Goal: Task Accomplishment & Management: Complete application form

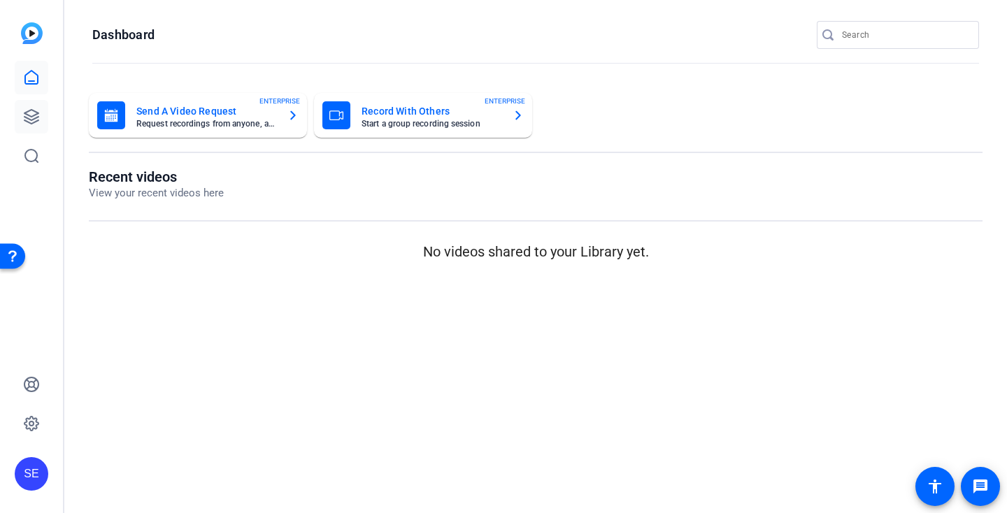
click at [29, 113] on icon at bounding box center [31, 116] width 17 height 17
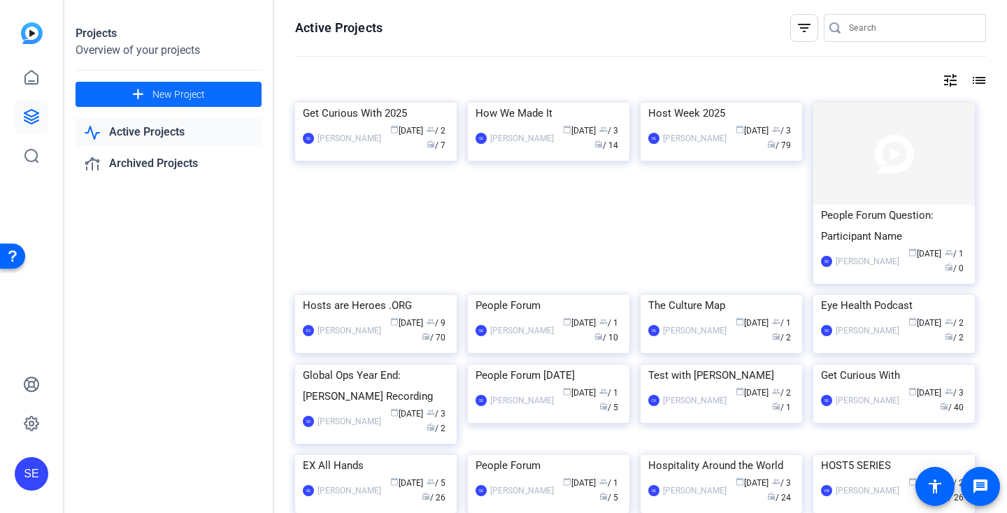
click at [174, 97] on span "New Project" at bounding box center [178, 94] width 52 height 15
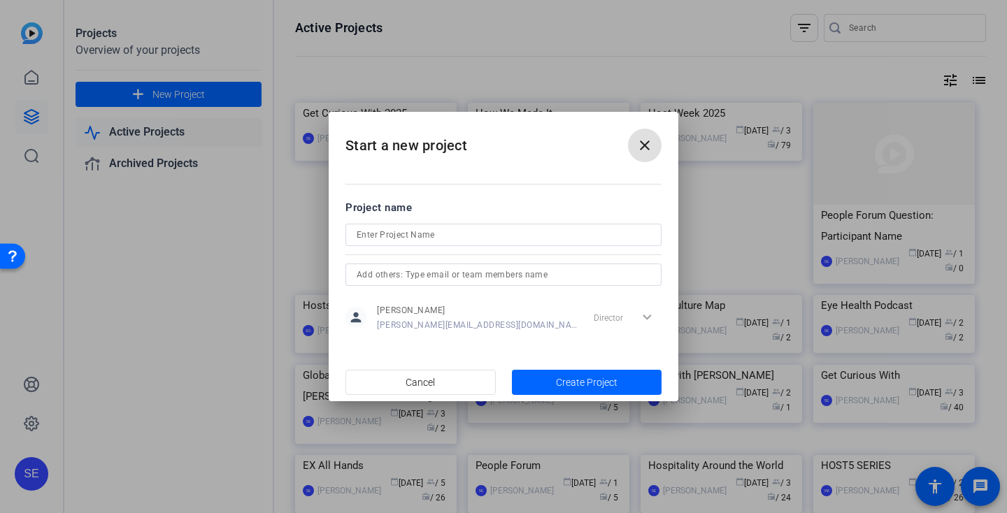
click at [410, 232] on input at bounding box center [504, 235] width 294 height 17
type input "First Look"
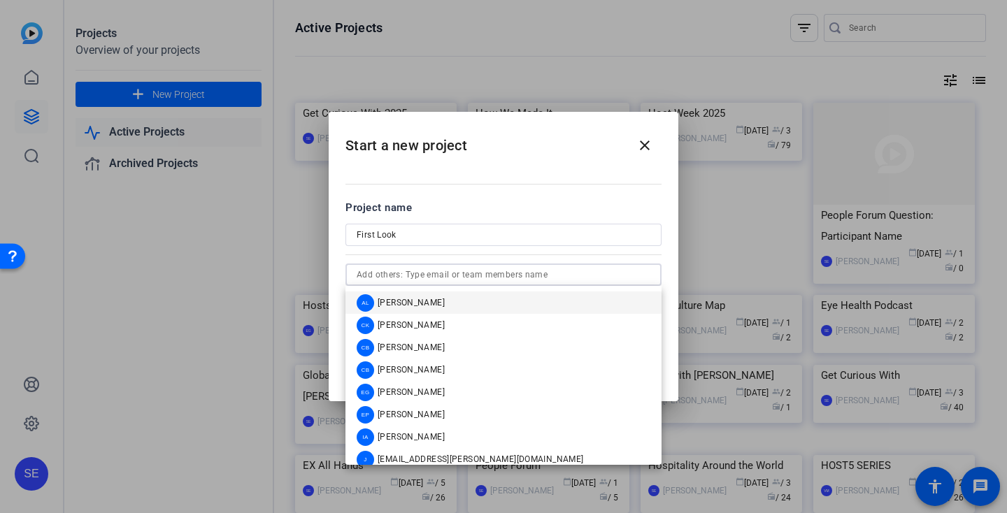
click at [412, 282] on input "text" at bounding box center [504, 274] width 294 height 17
click at [415, 315] on mat-option "CK [PERSON_NAME]" at bounding box center [503, 325] width 316 height 22
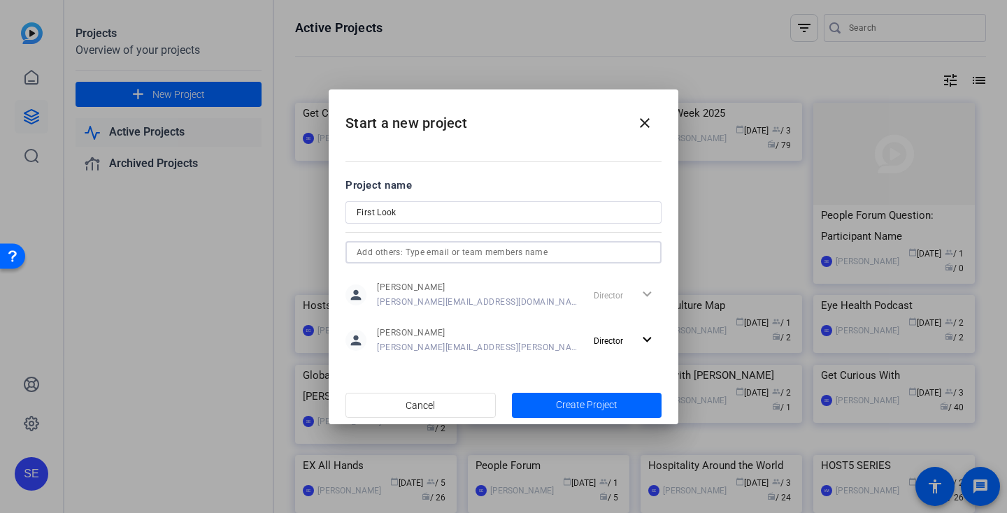
click at [468, 257] on input "text" at bounding box center [504, 252] width 294 height 17
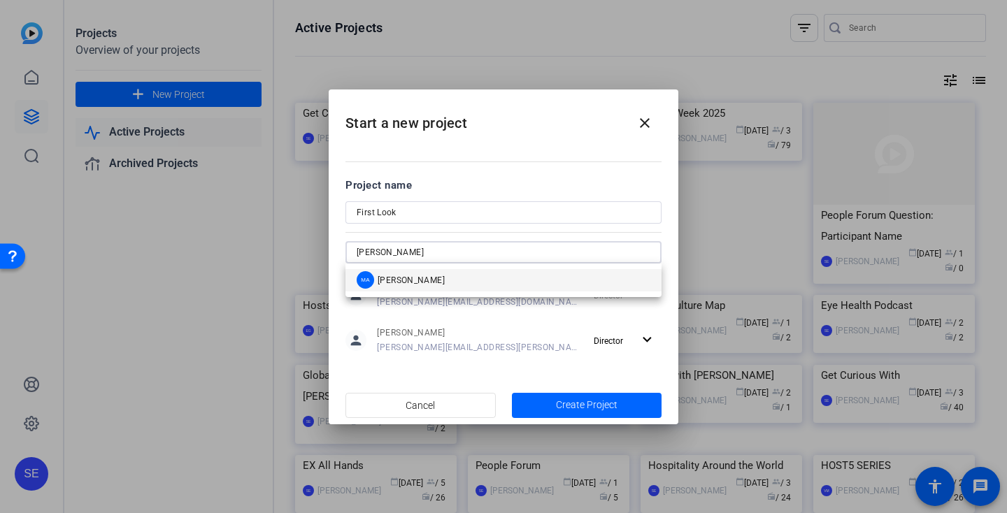
type input "[PERSON_NAME]"
click at [466, 276] on mat-option "MA [PERSON_NAME]" at bounding box center [503, 280] width 316 height 22
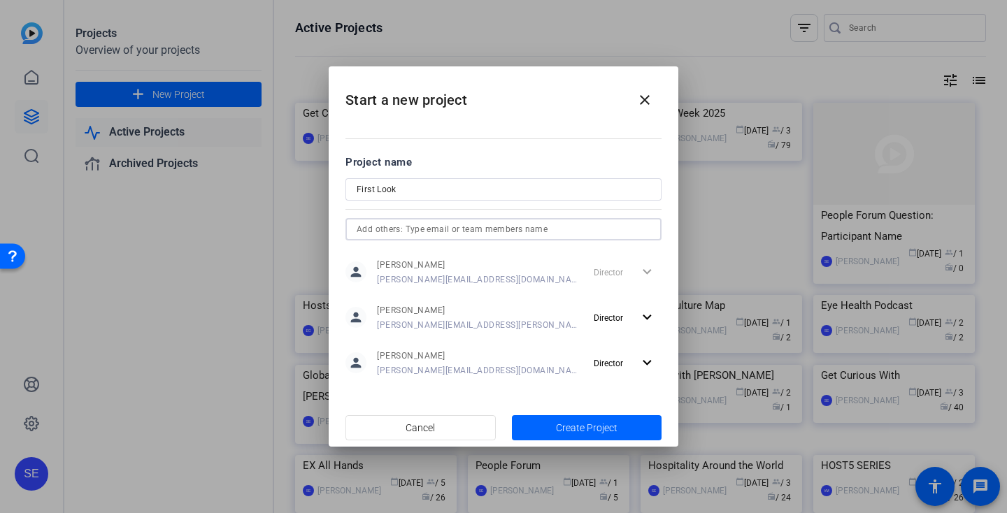
click at [484, 192] on input "First Look" at bounding box center [504, 189] width 294 height 17
type input "First Look Education"
click at [587, 429] on span "Create Project" at bounding box center [587, 428] width 62 height 15
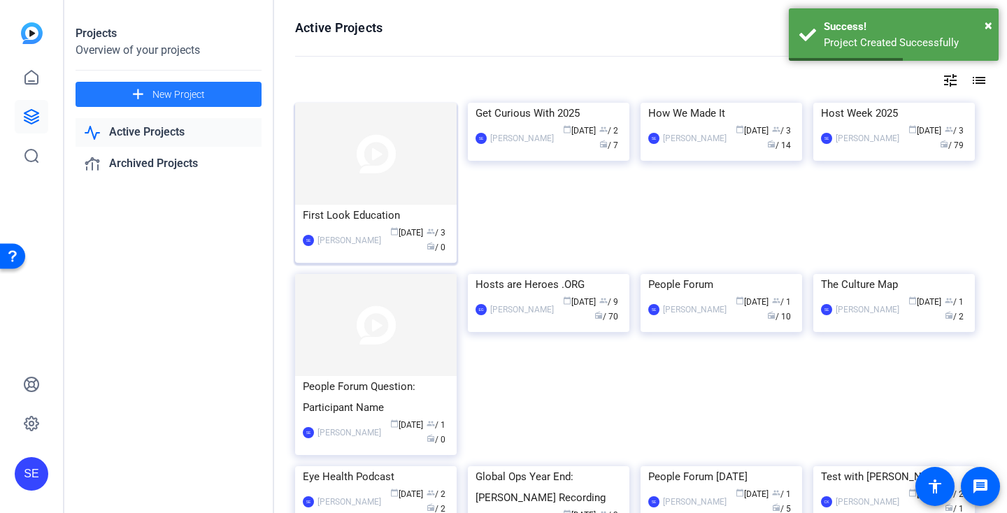
click at [347, 162] on img at bounding box center [375, 154] width 161 height 102
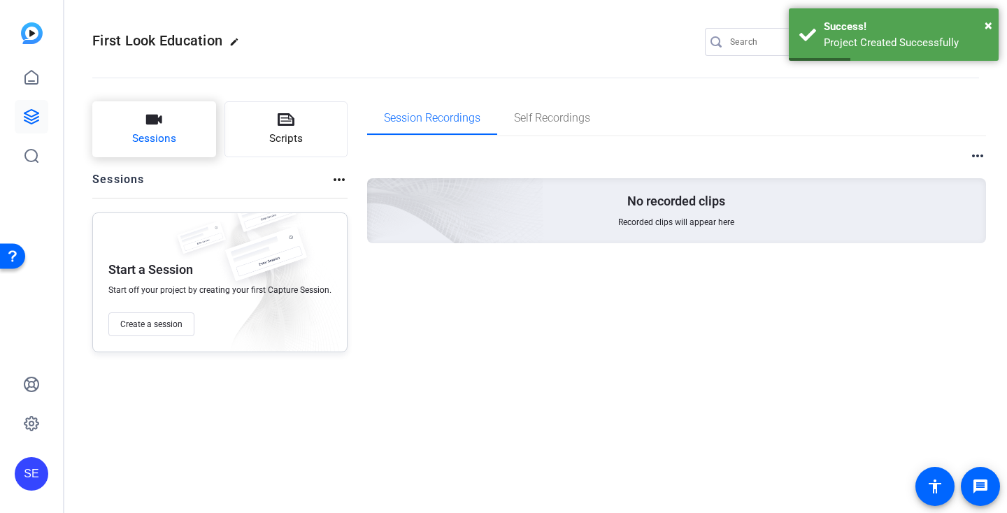
click at [161, 145] on span "Sessions" at bounding box center [154, 139] width 44 height 16
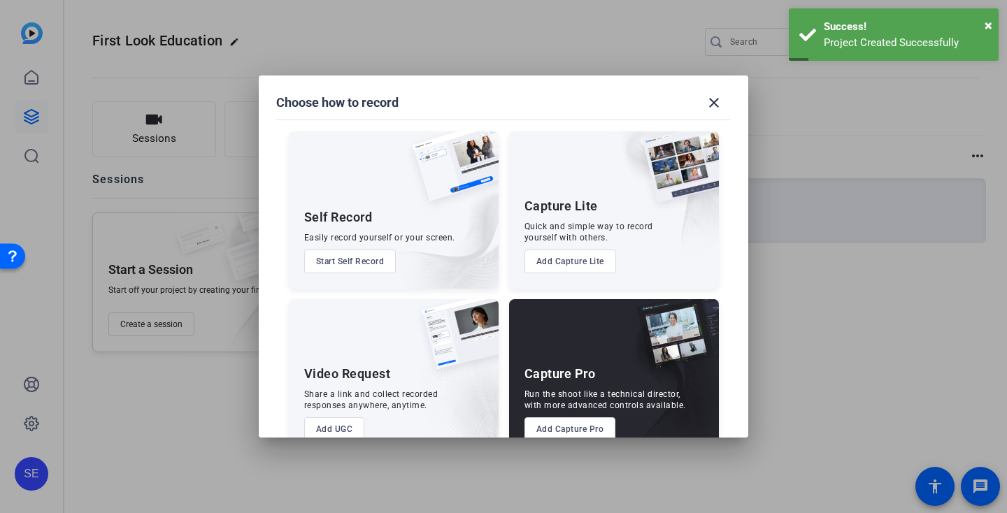
scroll to position [34, 0]
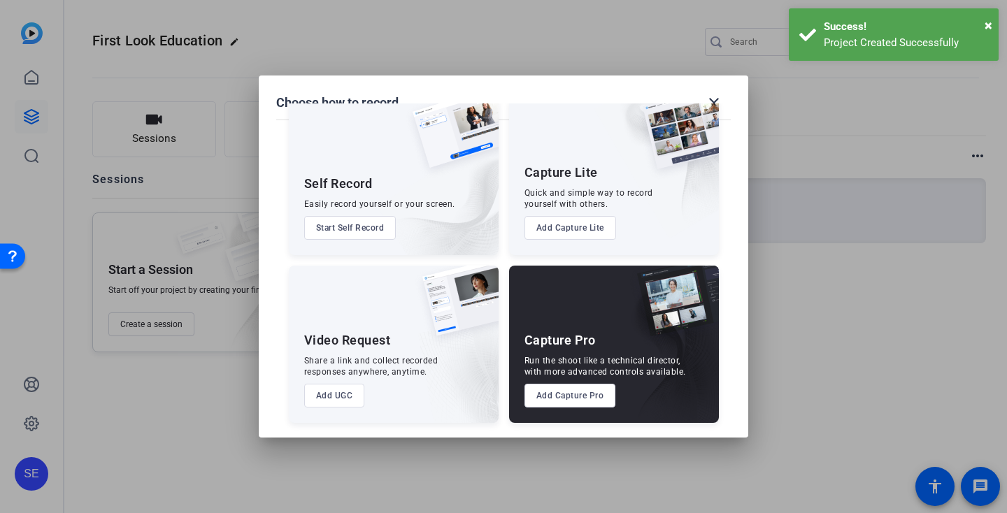
click at [573, 393] on button "Add Capture Pro" at bounding box center [570, 396] width 92 height 24
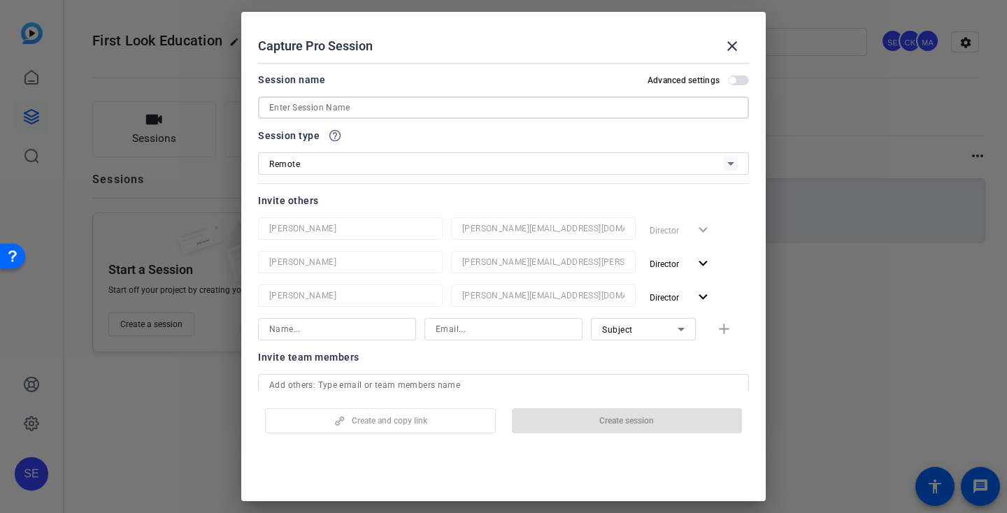
click at [411, 105] on input at bounding box center [503, 107] width 468 height 17
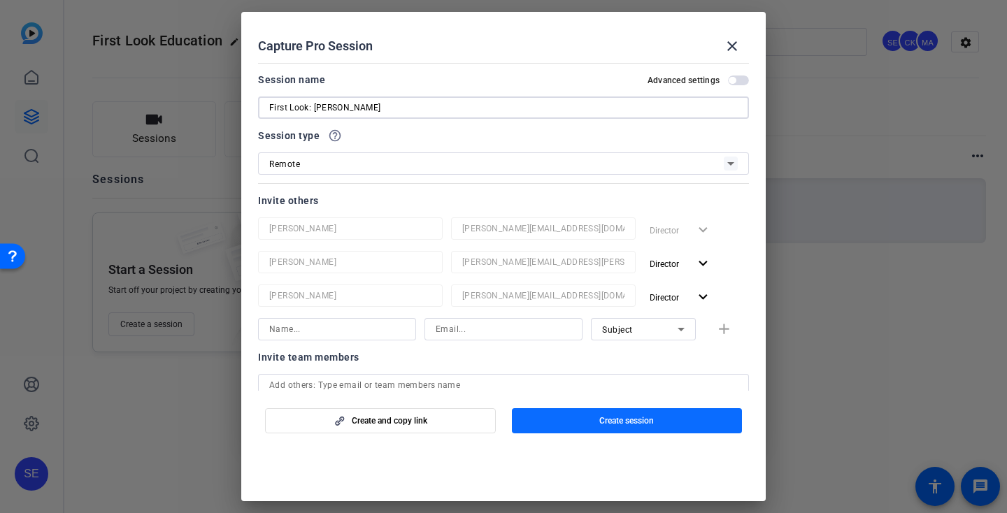
type input "First Look: [PERSON_NAME]"
click at [540, 431] on span "button" at bounding box center [627, 421] width 231 height 34
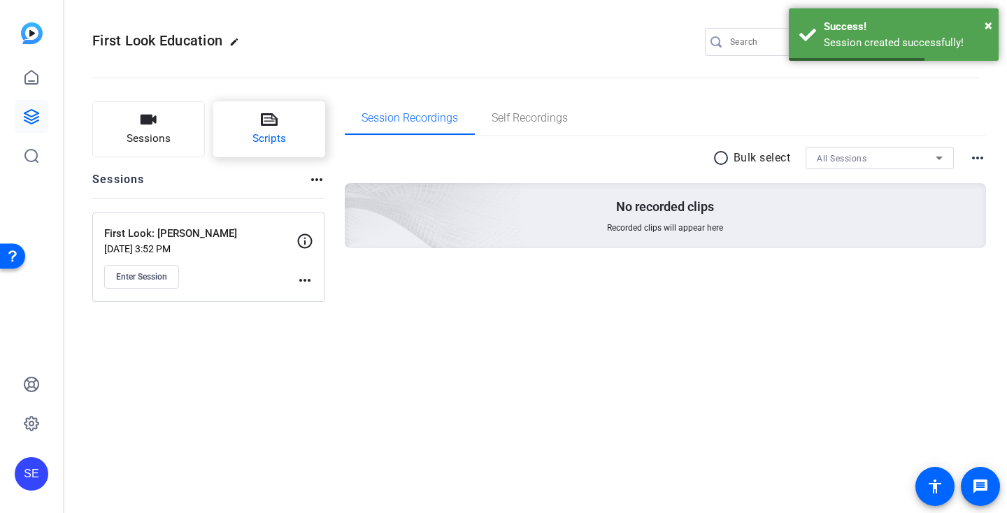
click at [268, 137] on span "Scripts" at bounding box center [269, 139] width 34 height 16
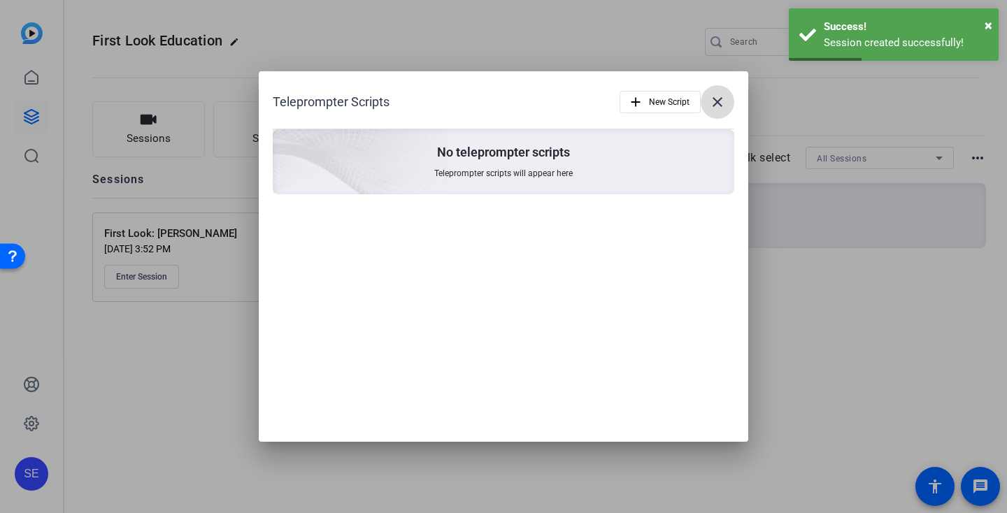
click at [717, 98] on mat-icon "close" at bounding box center [717, 102] width 17 height 17
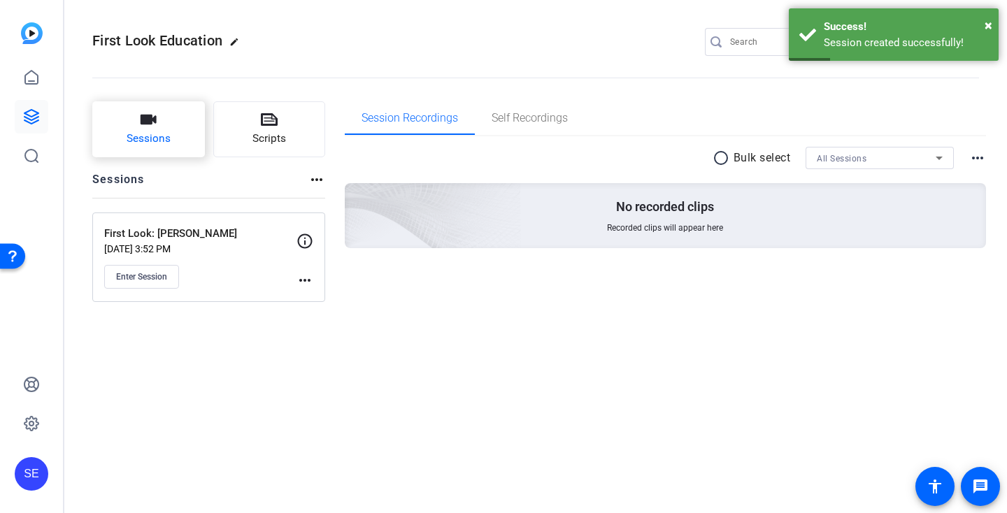
click at [143, 146] on span "Sessions" at bounding box center [149, 139] width 44 height 16
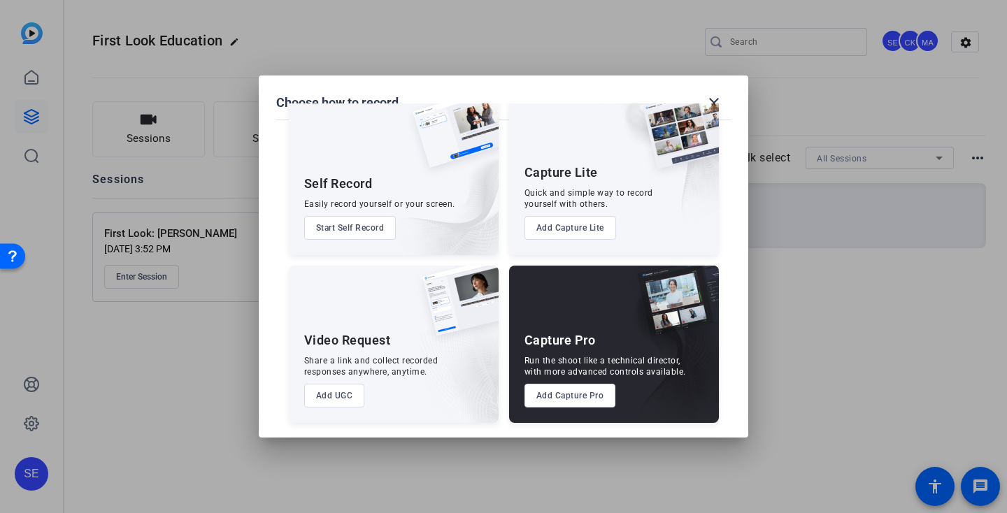
click at [565, 401] on button "Add Capture Pro" at bounding box center [570, 396] width 92 height 24
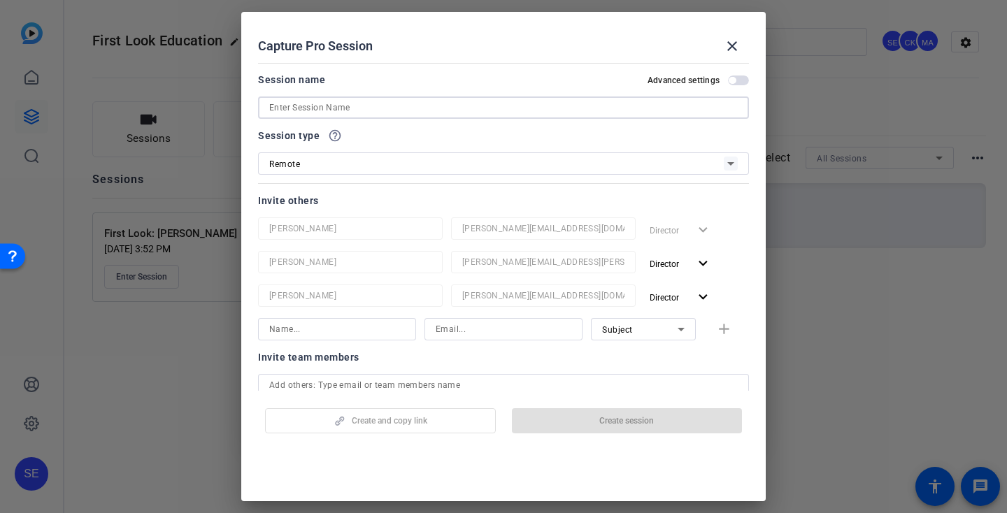
click at [409, 106] on input at bounding box center [503, 107] width 468 height 17
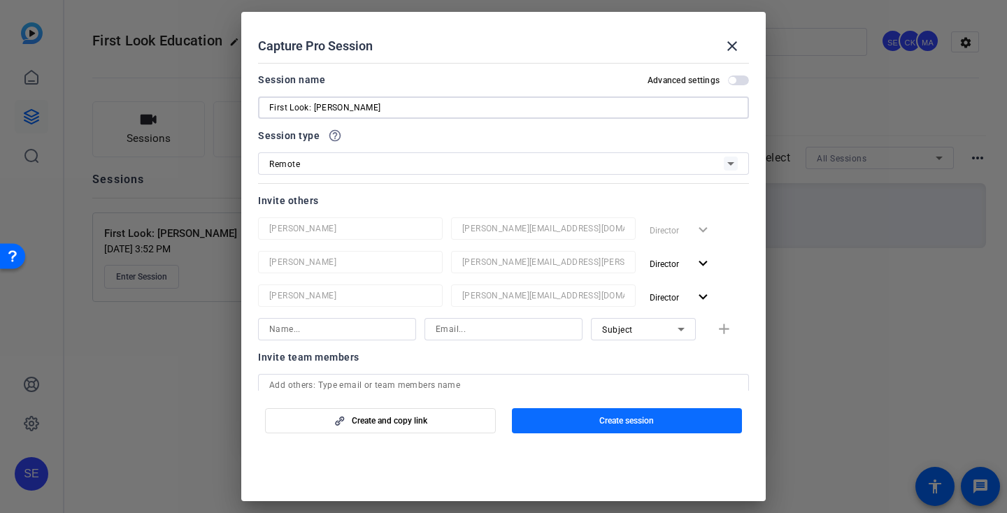
type input "First Look: [PERSON_NAME]"
click at [596, 419] on span "button" at bounding box center [627, 421] width 231 height 34
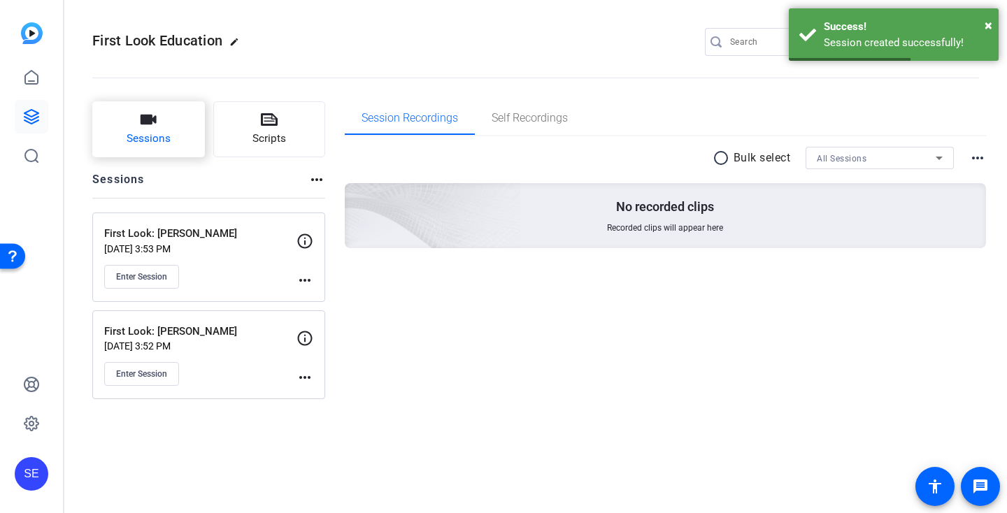
click at [167, 128] on button "Sessions" at bounding box center [148, 129] width 113 height 56
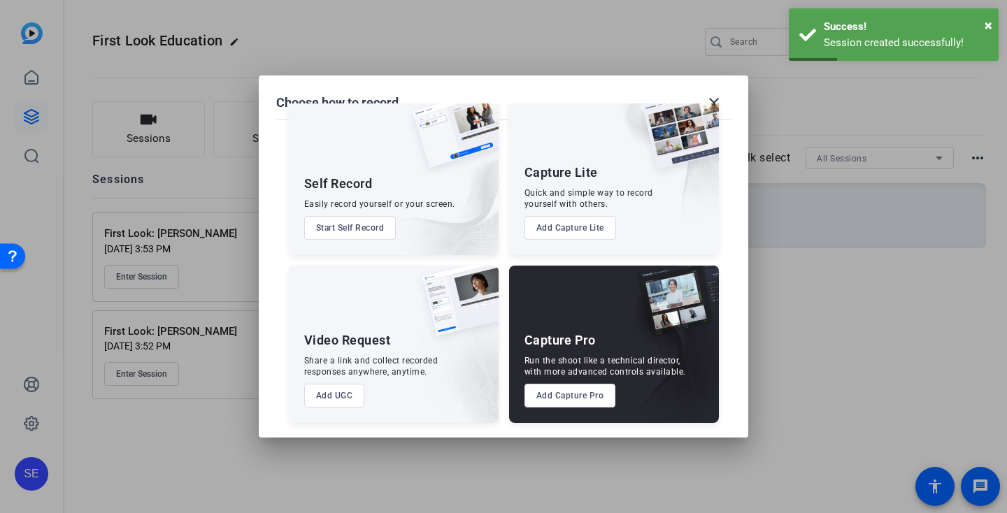
click at [586, 389] on button "Add Capture Pro" at bounding box center [570, 396] width 92 height 24
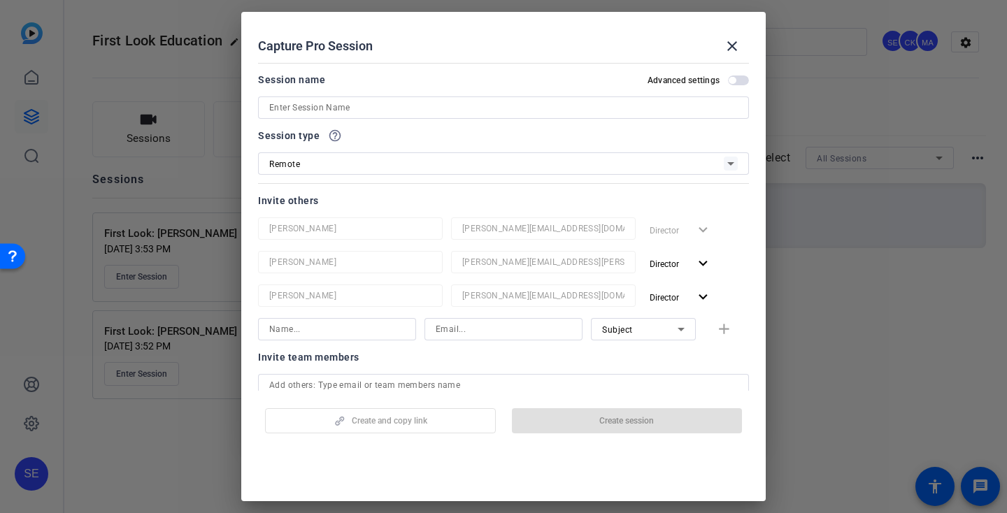
click at [559, 99] on input at bounding box center [503, 107] width 468 height 17
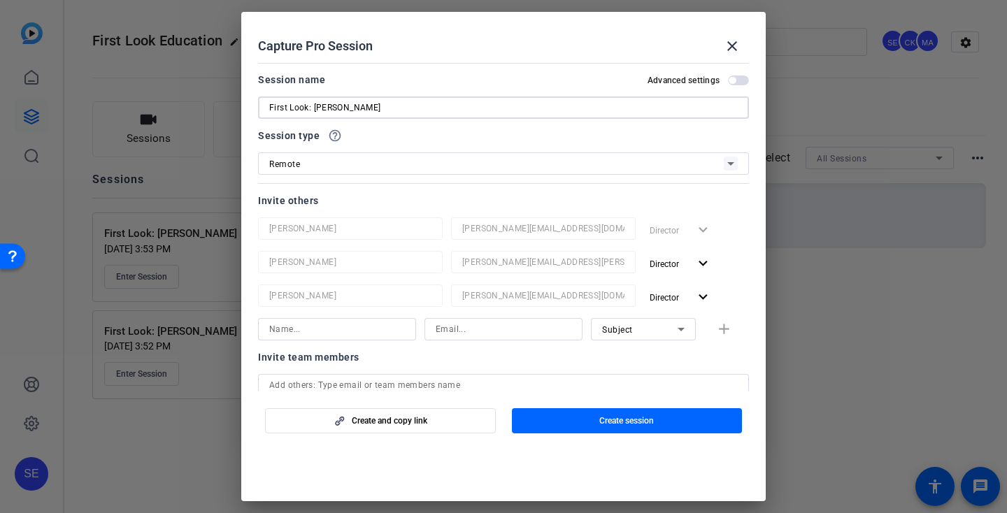
type input "First Look: [PERSON_NAME]"
click at [612, 420] on span "Create session" at bounding box center [626, 420] width 55 height 11
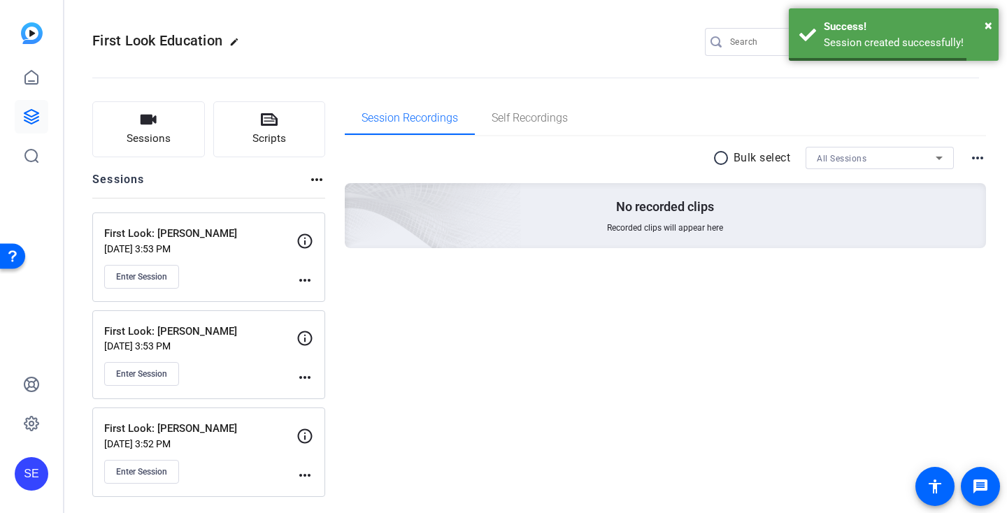
scroll to position [1, 0]
click at [173, 133] on button "Sessions" at bounding box center [148, 129] width 113 height 56
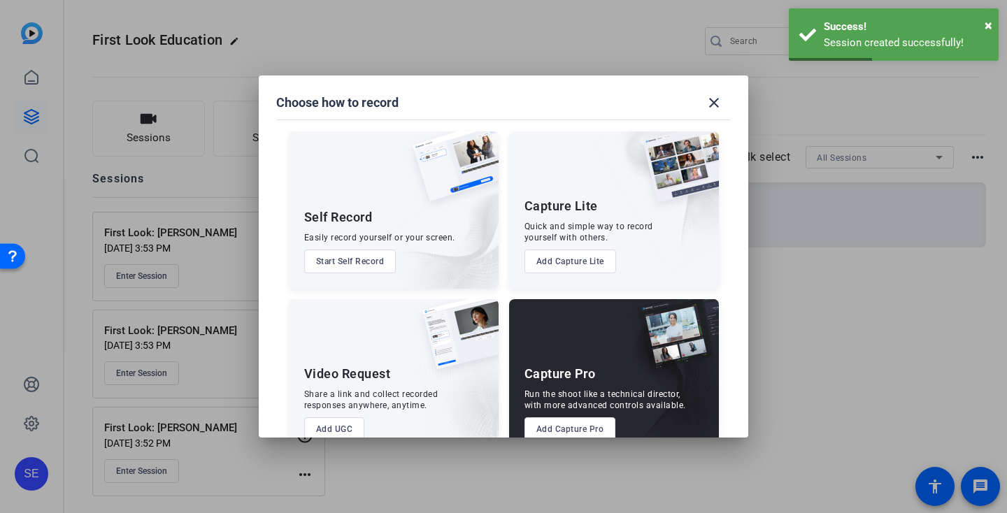
scroll to position [34, 0]
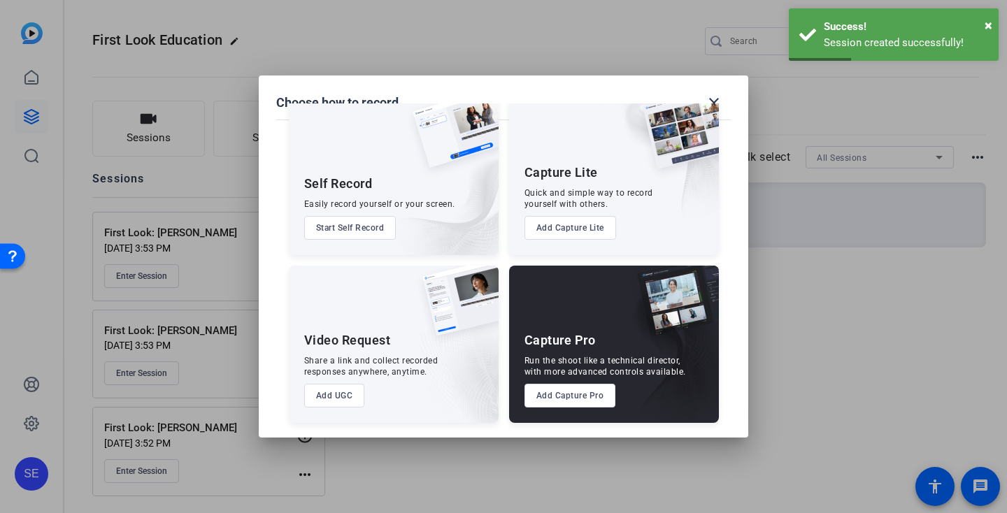
click at [559, 393] on button "Add Capture Pro" at bounding box center [570, 396] width 92 height 24
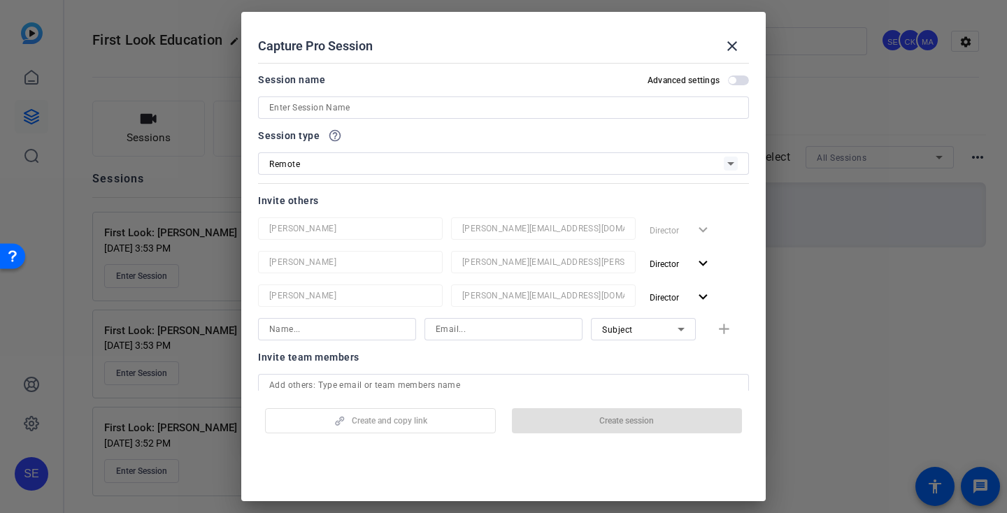
click at [493, 98] on div at bounding box center [503, 107] width 468 height 22
click at [498, 108] on input at bounding box center [503, 107] width 468 height 17
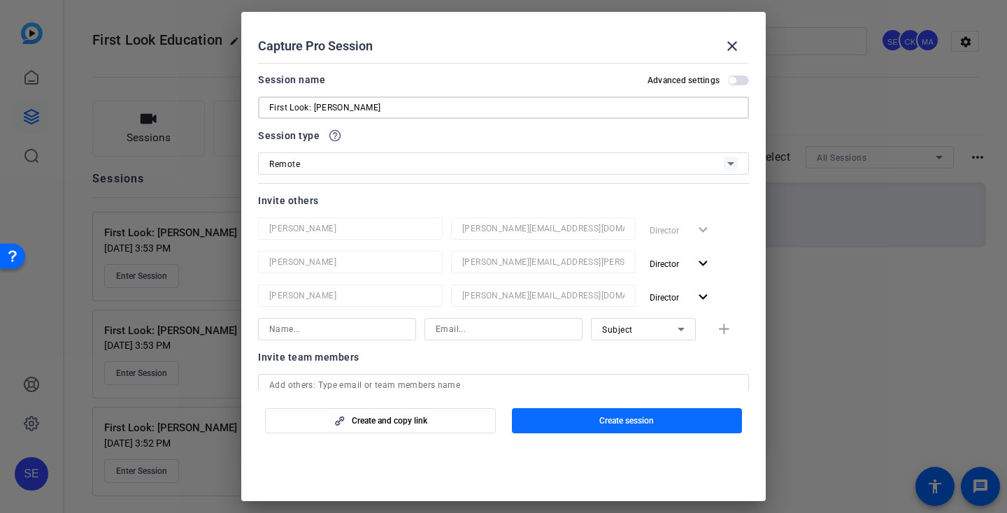
type input "First Look: [PERSON_NAME]"
click at [657, 428] on span "button" at bounding box center [627, 421] width 231 height 34
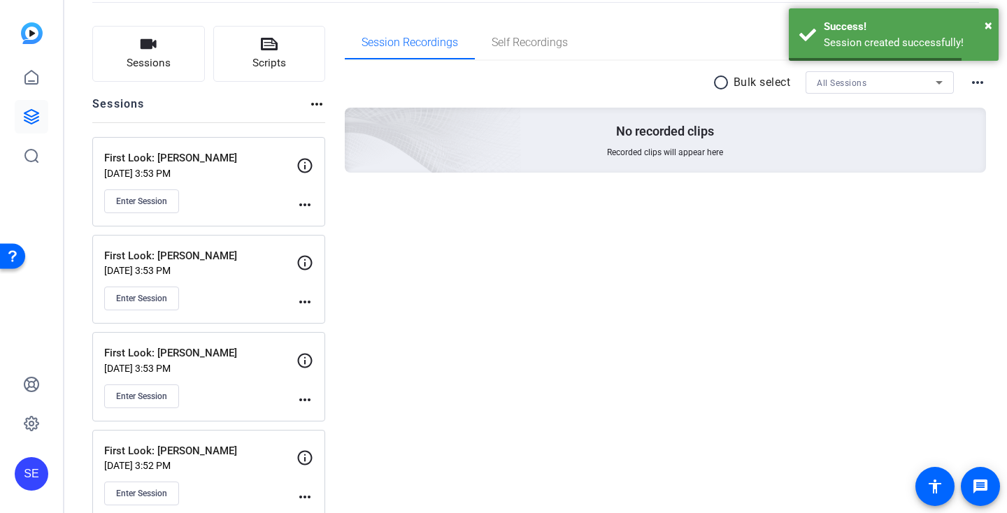
scroll to position [99, 0]
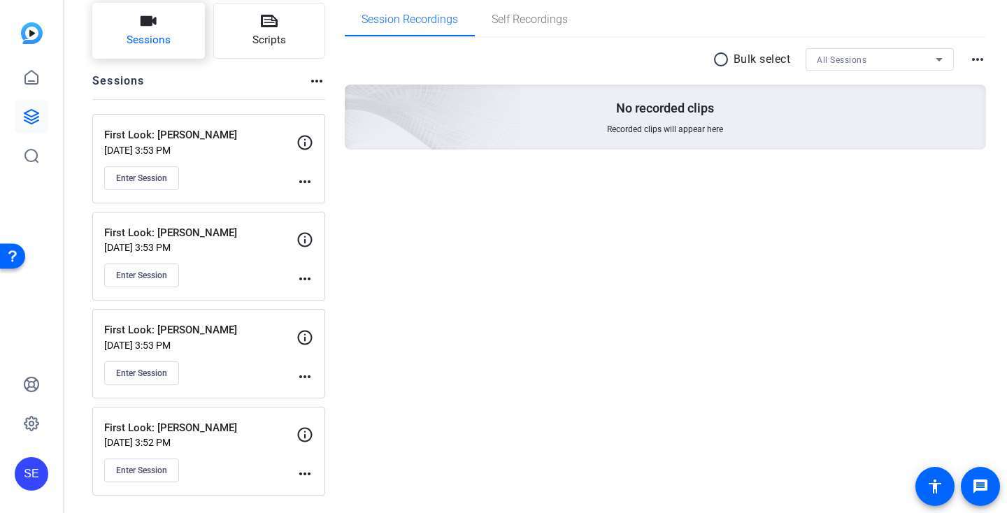
click at [135, 43] on span "Sessions" at bounding box center [149, 40] width 44 height 16
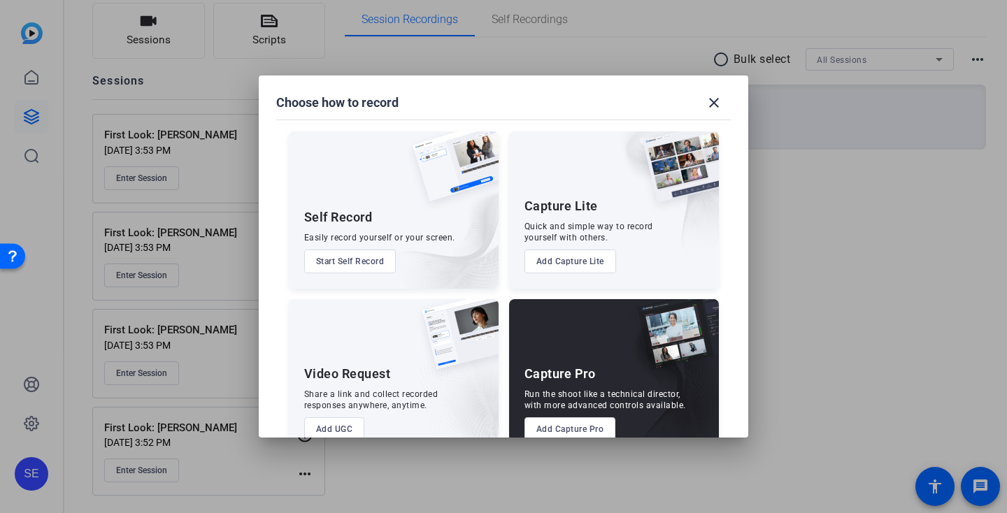
scroll to position [34, 0]
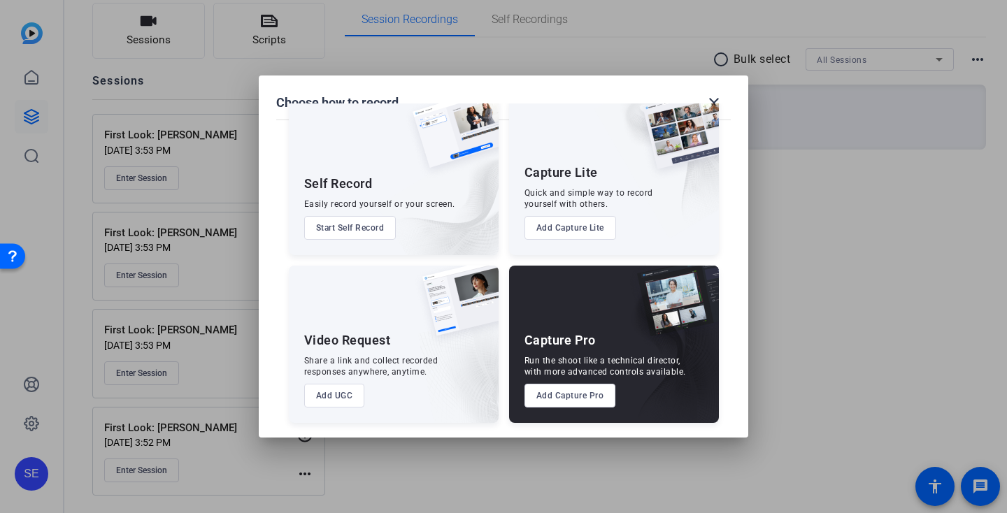
click at [556, 397] on button "Add Capture Pro" at bounding box center [570, 396] width 92 height 24
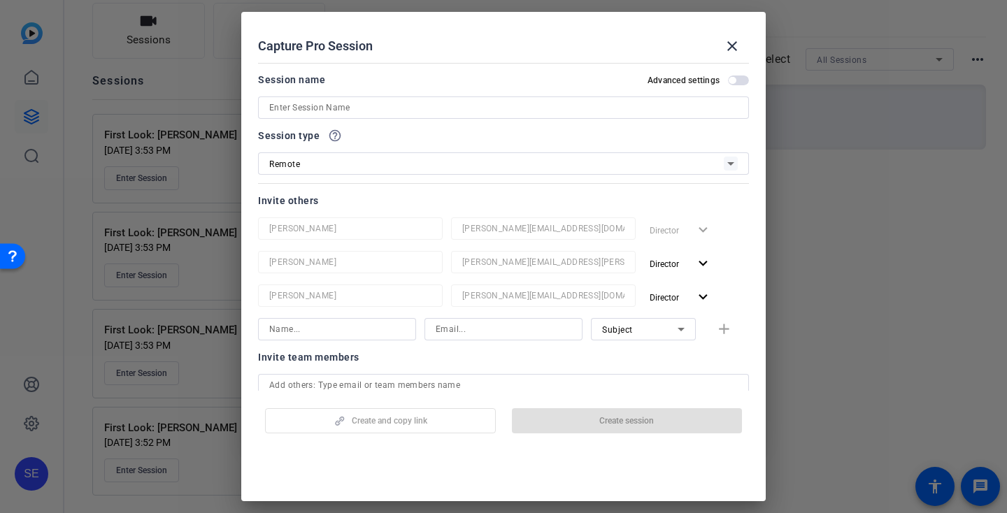
click at [429, 107] on input at bounding box center [503, 107] width 468 height 17
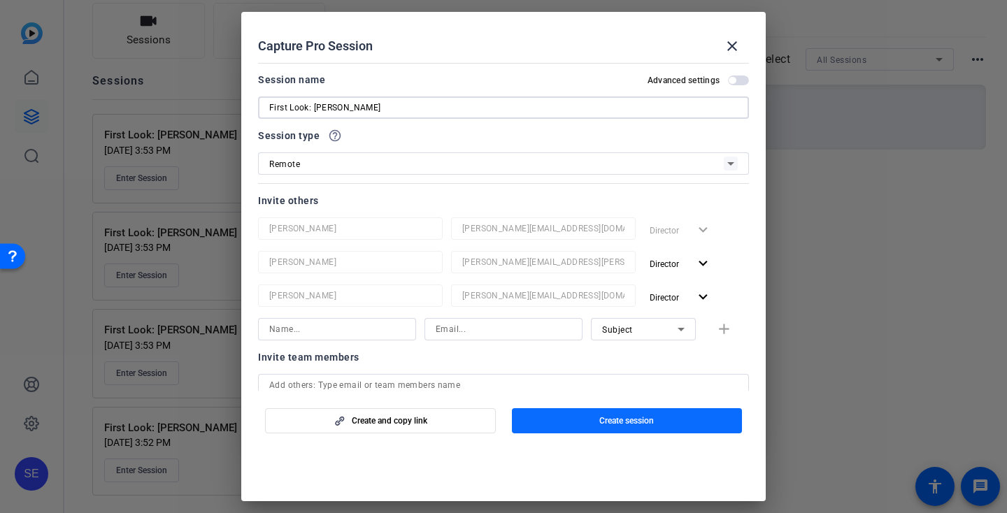
type input "First Look: [PERSON_NAME]"
click at [667, 416] on span "button" at bounding box center [627, 421] width 231 height 34
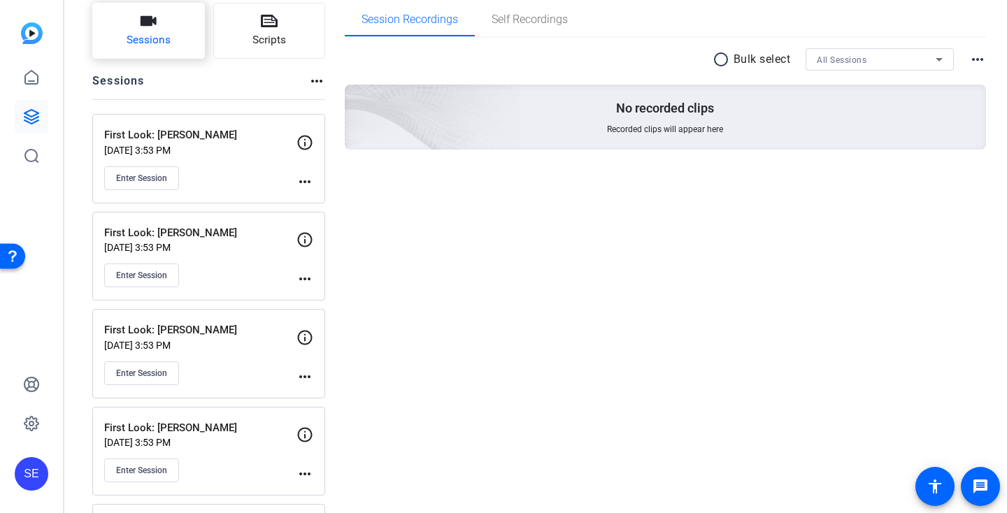
click at [142, 48] on span "Sessions" at bounding box center [149, 40] width 44 height 16
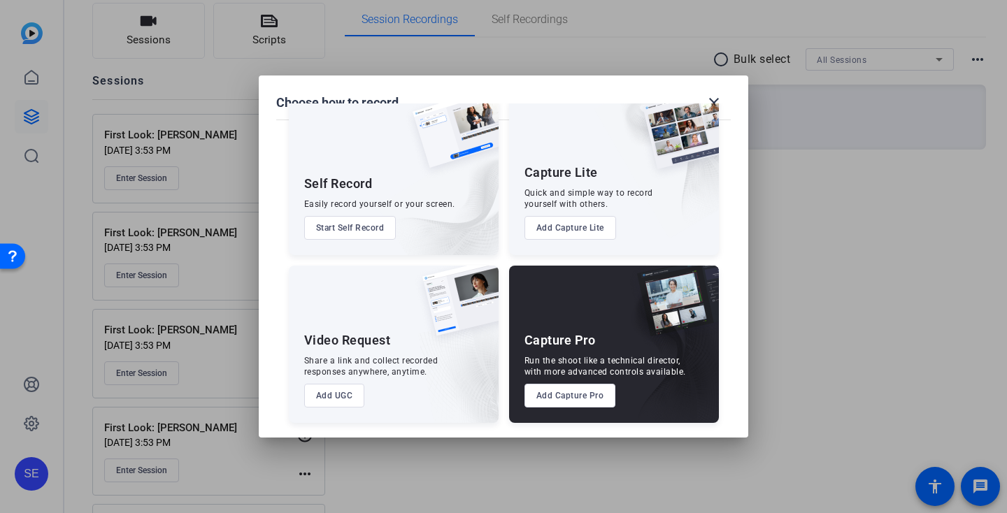
click at [591, 386] on button "Add Capture Pro" at bounding box center [570, 396] width 92 height 24
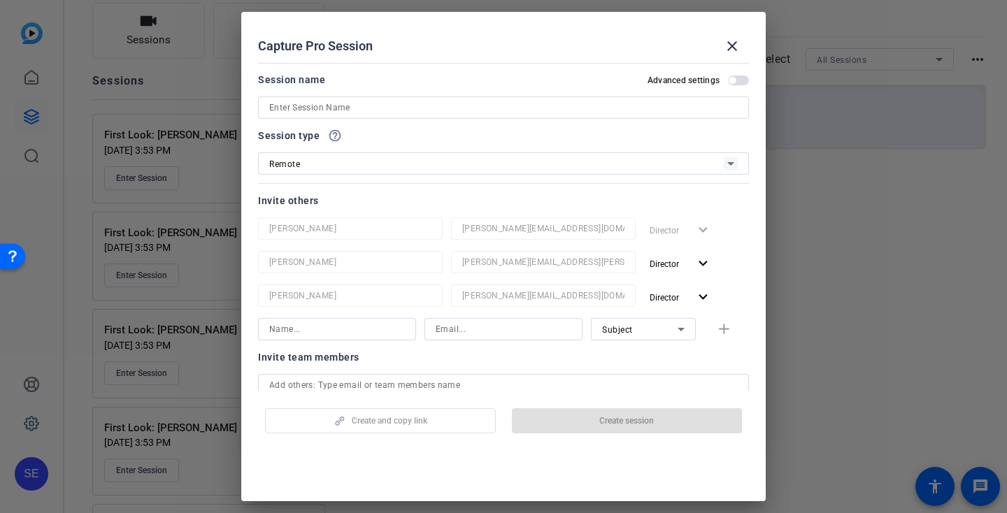
click at [481, 96] on div at bounding box center [503, 107] width 468 height 22
click at [489, 115] on input at bounding box center [503, 107] width 468 height 17
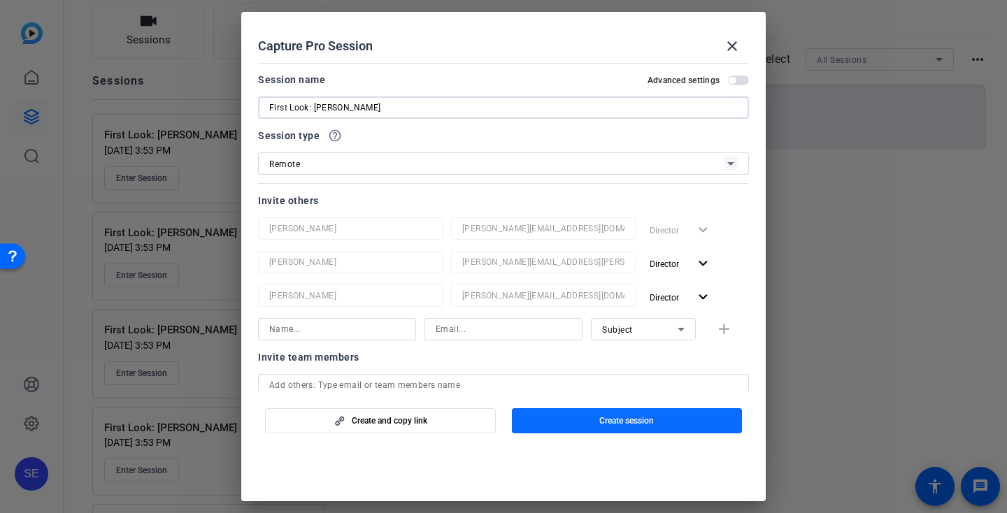
type input "First Look: [PERSON_NAME]"
click at [640, 433] on span "button" at bounding box center [627, 421] width 231 height 34
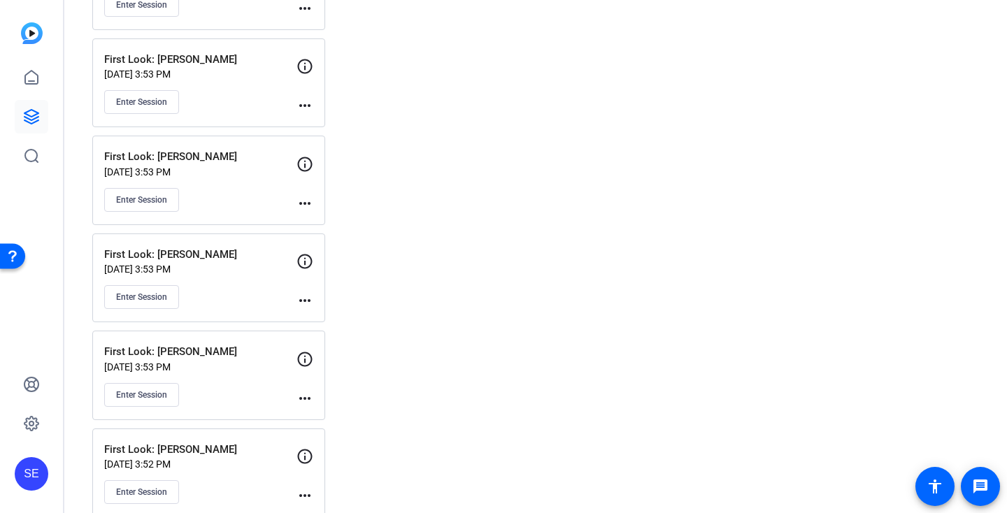
scroll to position [294, 0]
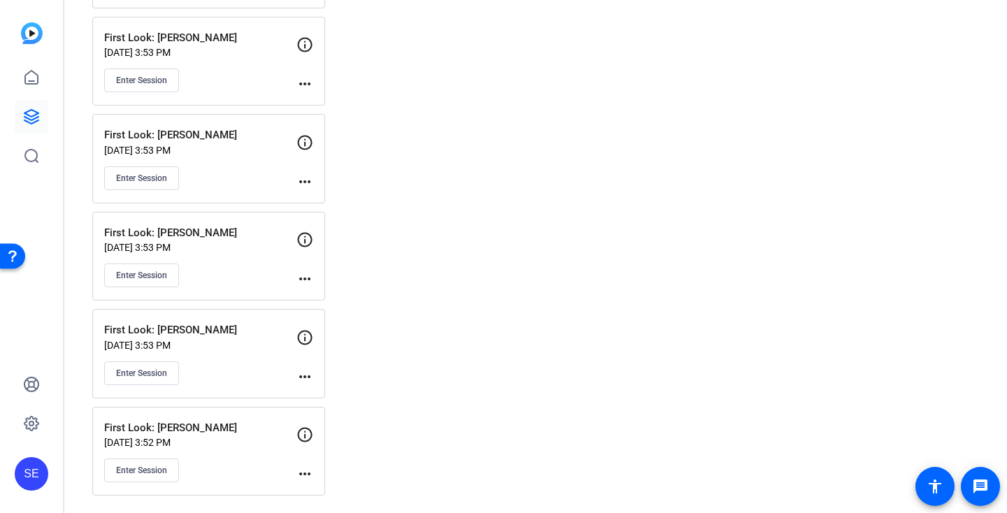
click at [303, 378] on mat-icon "more_horiz" at bounding box center [304, 376] width 17 height 17
click at [333, 389] on span "Edit Session" at bounding box center [340, 397] width 64 height 17
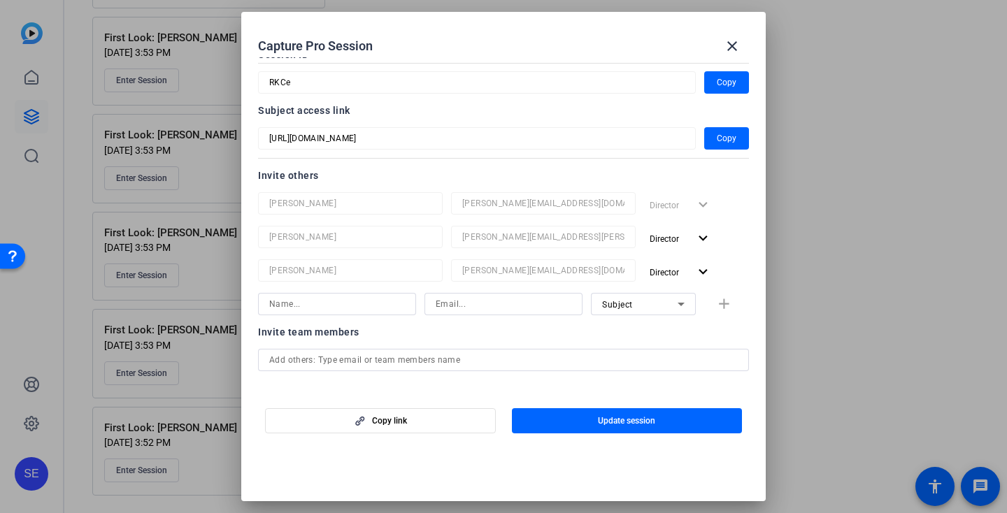
scroll to position [57, 0]
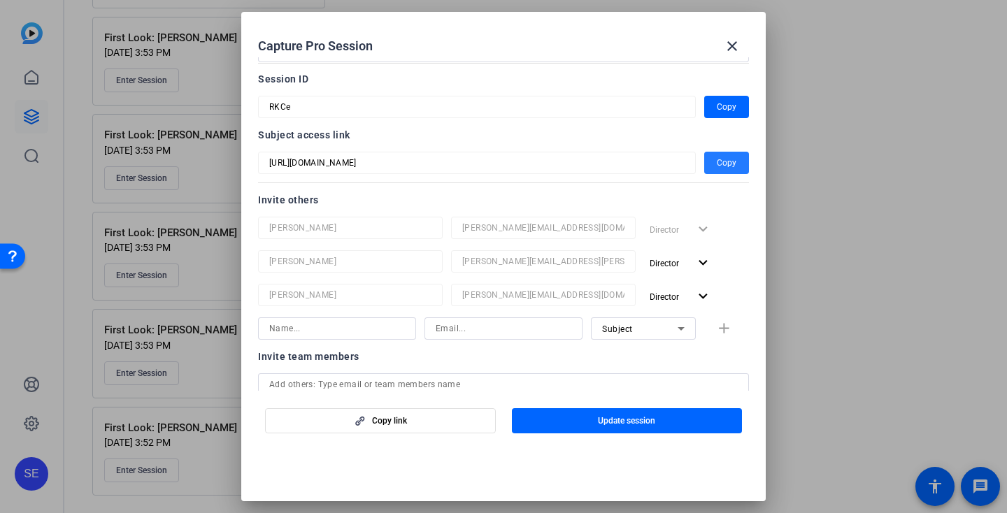
click at [715, 163] on span "button" at bounding box center [726, 163] width 45 height 34
click at [389, 243] on div at bounding box center [350, 246] width 185 height 15
click at [728, 52] on mat-icon "close" at bounding box center [732, 46] width 17 height 17
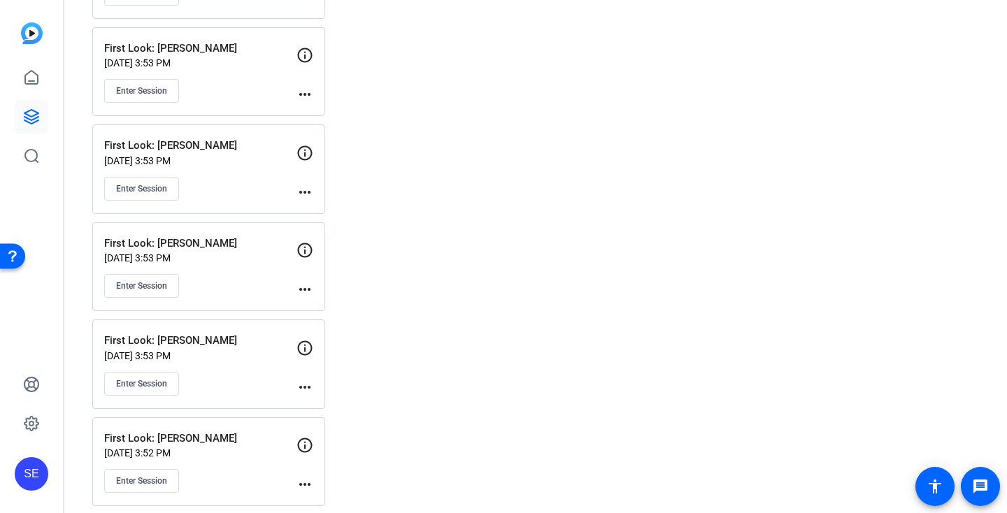
scroll to position [294, 0]
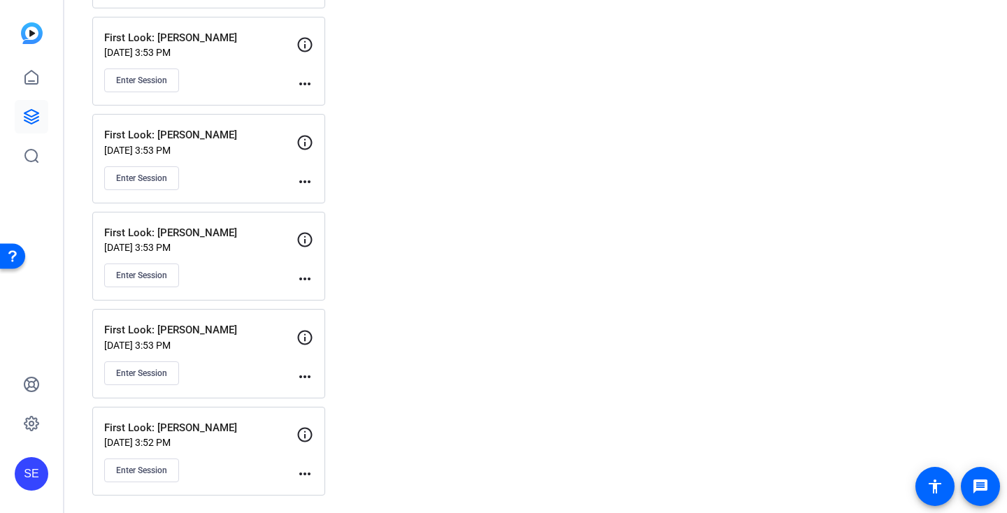
click at [317, 475] on div "First Look: [PERSON_NAME] [DATE] 3:52 PM Enter Session more_horiz" at bounding box center [208, 451] width 233 height 89
click at [305, 475] on mat-icon "more_horiz" at bounding box center [304, 474] width 17 height 17
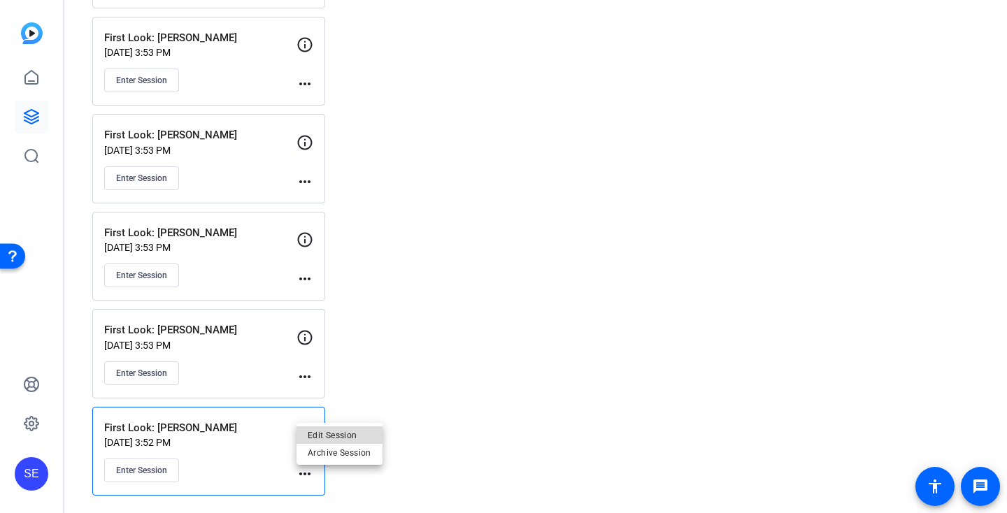
click at [350, 438] on span "Edit Session" at bounding box center [340, 435] width 64 height 17
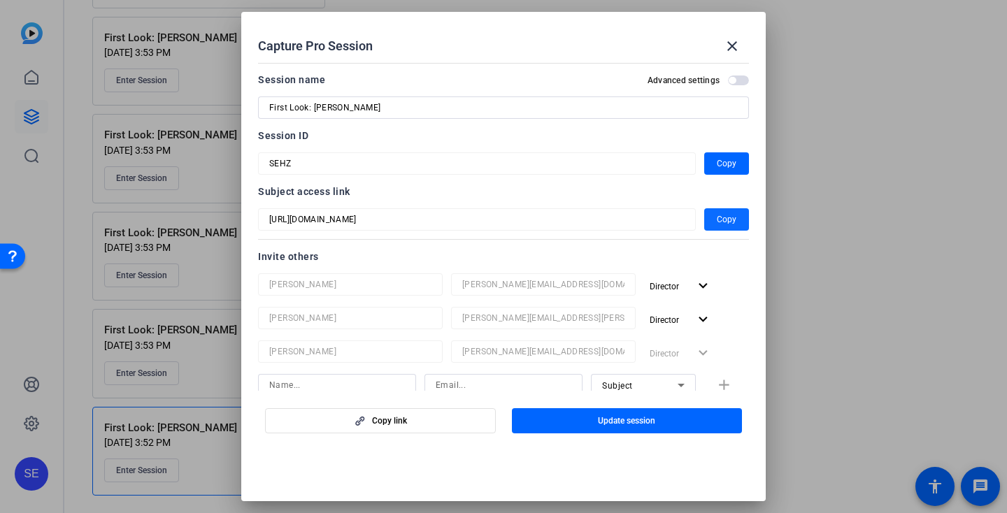
click at [725, 219] on span "Copy" at bounding box center [727, 219] width 20 height 17
click at [901, 250] on div at bounding box center [503, 256] width 1007 height 513
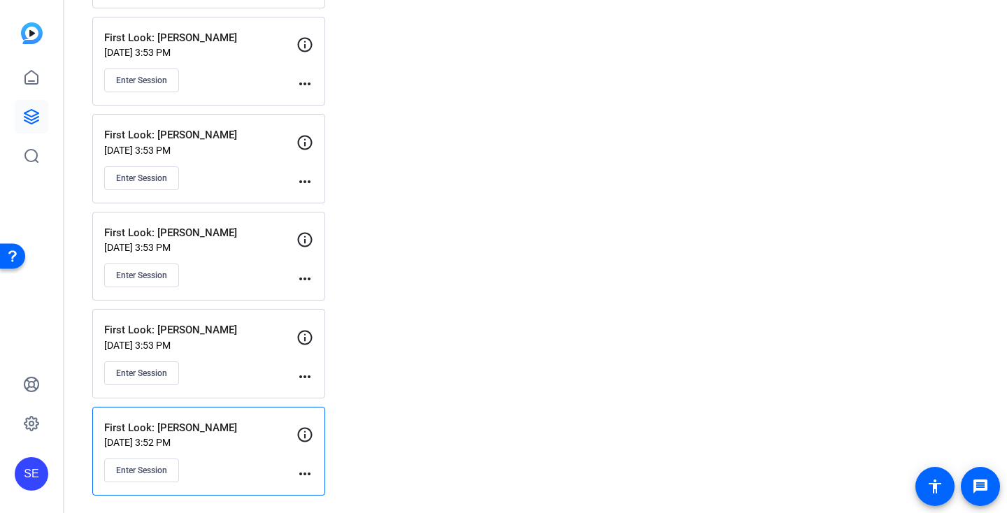
click at [300, 278] on mat-icon "more_horiz" at bounding box center [304, 279] width 17 height 17
click at [365, 298] on span "Edit Session" at bounding box center [340, 300] width 64 height 17
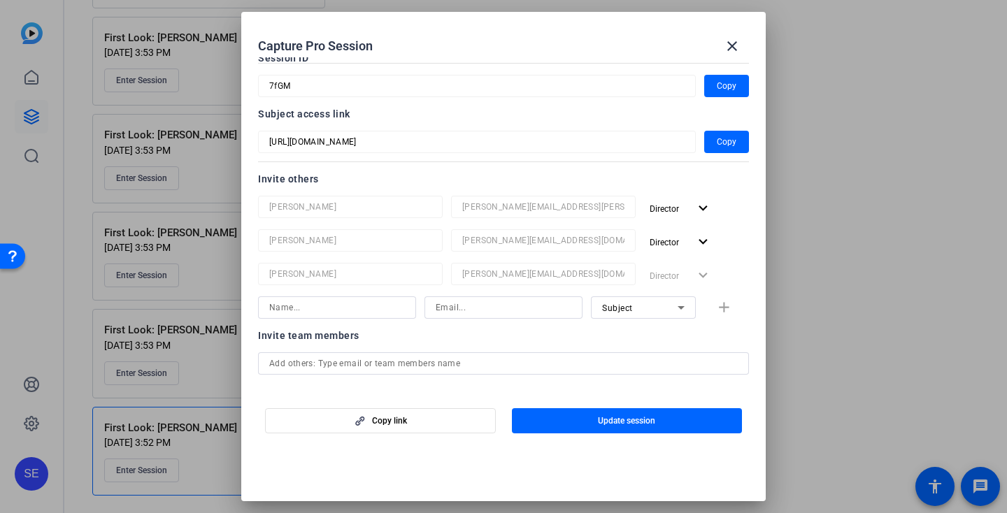
scroll to position [0, 0]
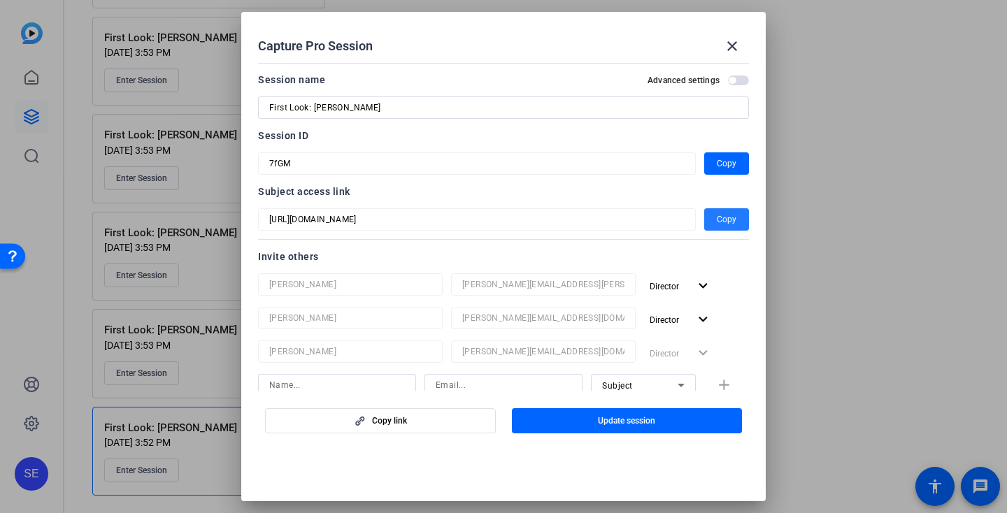
click at [723, 219] on span "Copy" at bounding box center [727, 219] width 20 height 17
click at [740, 41] on span at bounding box center [732, 46] width 34 height 34
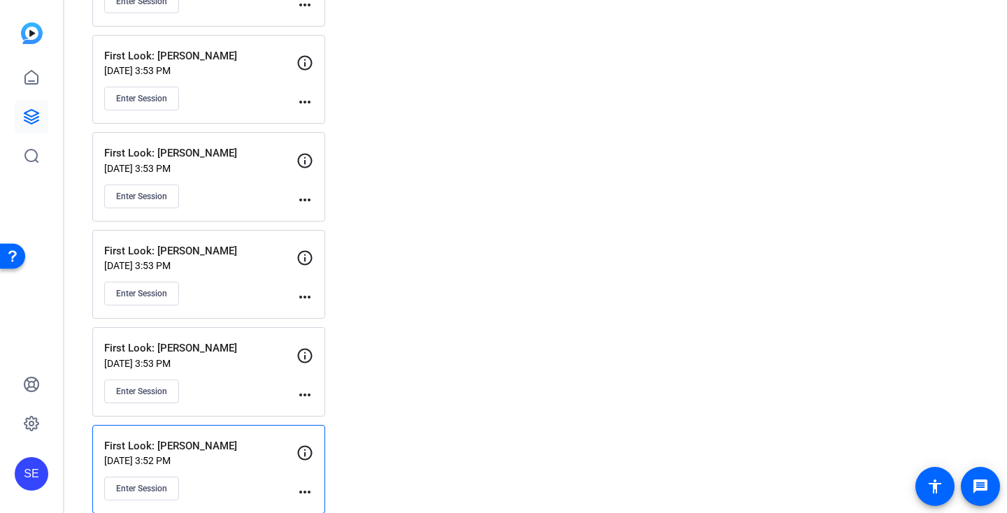
scroll to position [275, 0]
click at [306, 197] on mat-icon "more_horiz" at bounding box center [304, 200] width 17 height 17
click at [365, 222] on span "Edit Session" at bounding box center [340, 221] width 64 height 17
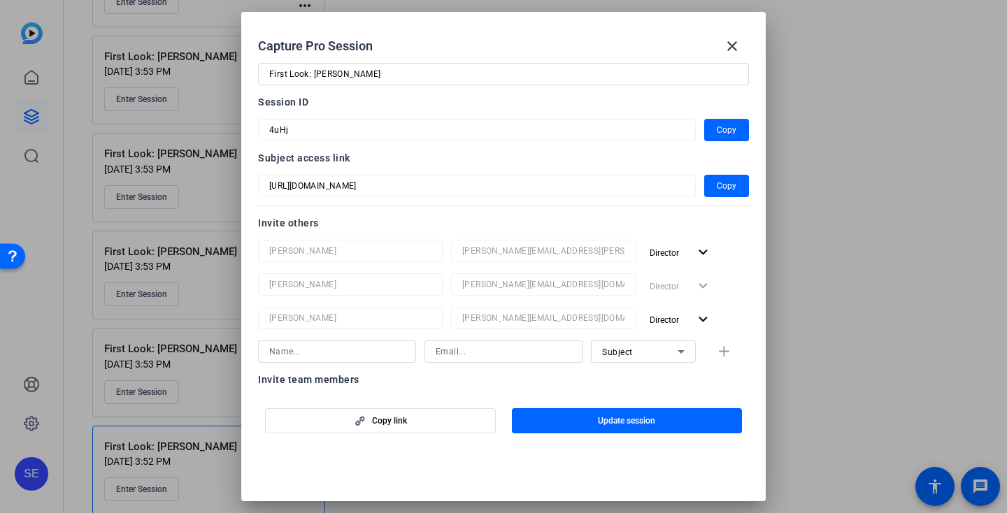
scroll to position [37, 0]
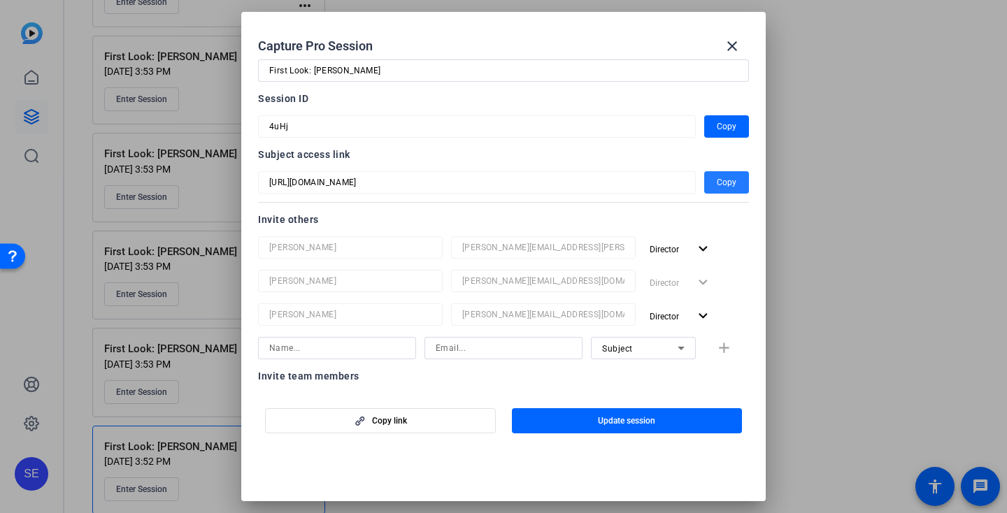
click at [723, 182] on span "Copy" at bounding box center [727, 182] width 20 height 17
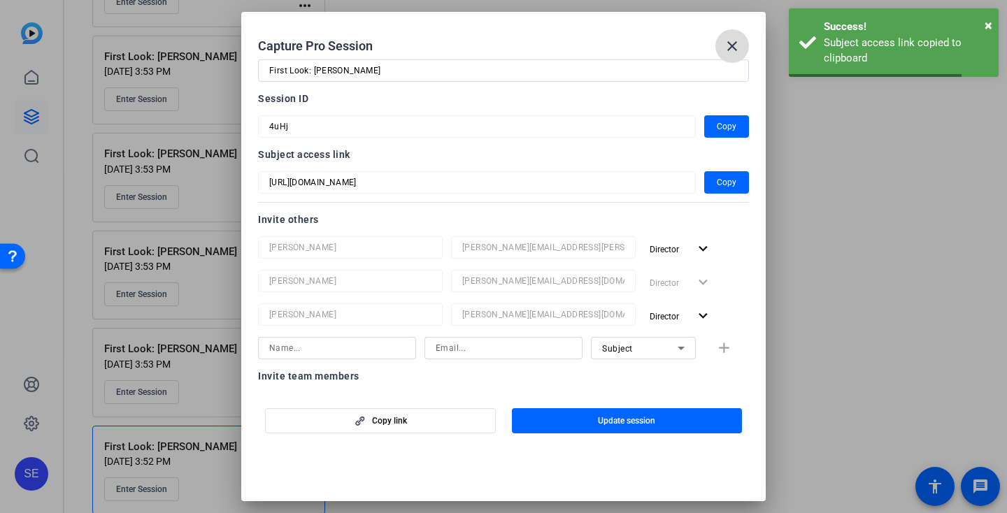
click at [738, 45] on mat-icon "close" at bounding box center [732, 46] width 17 height 17
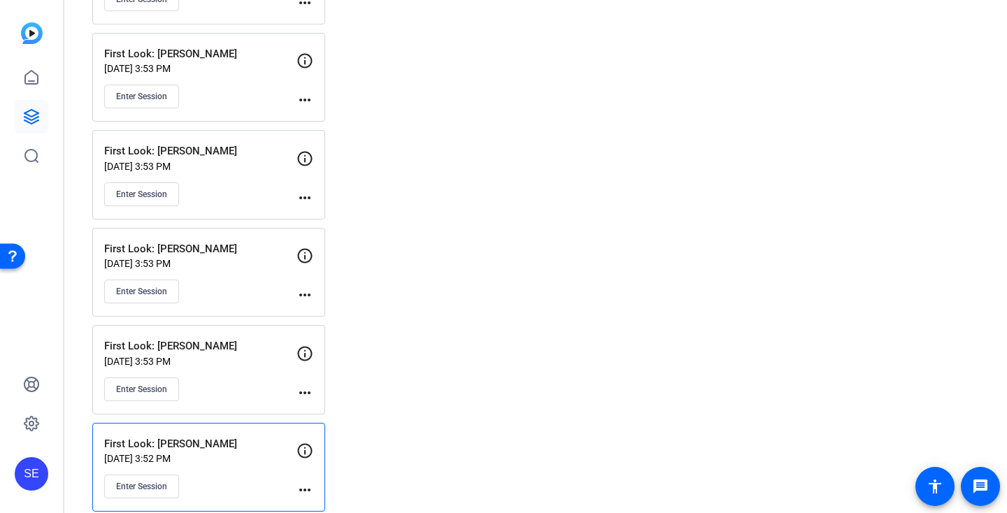
scroll to position [294, 0]
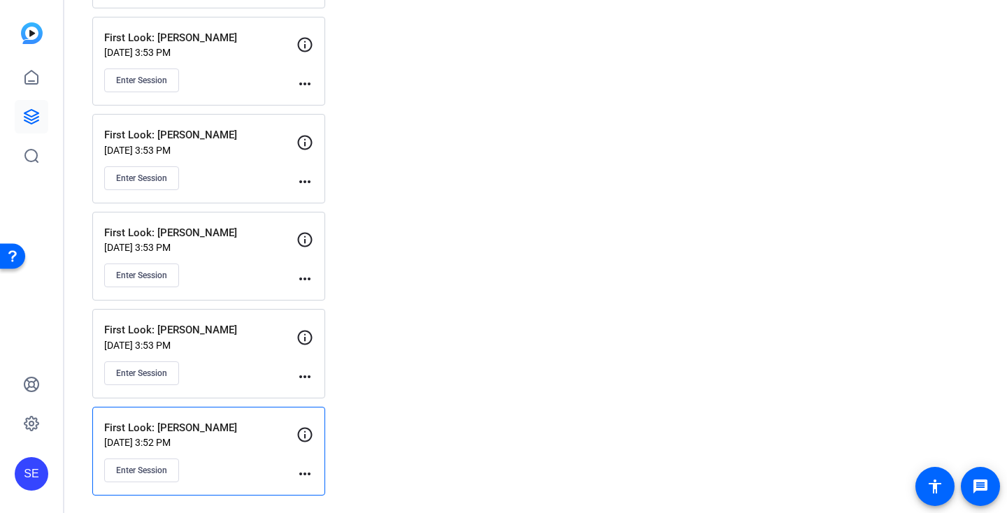
click at [313, 378] on mat-icon "more_horiz" at bounding box center [304, 376] width 17 height 17
click at [333, 389] on span "Edit Session" at bounding box center [340, 397] width 64 height 17
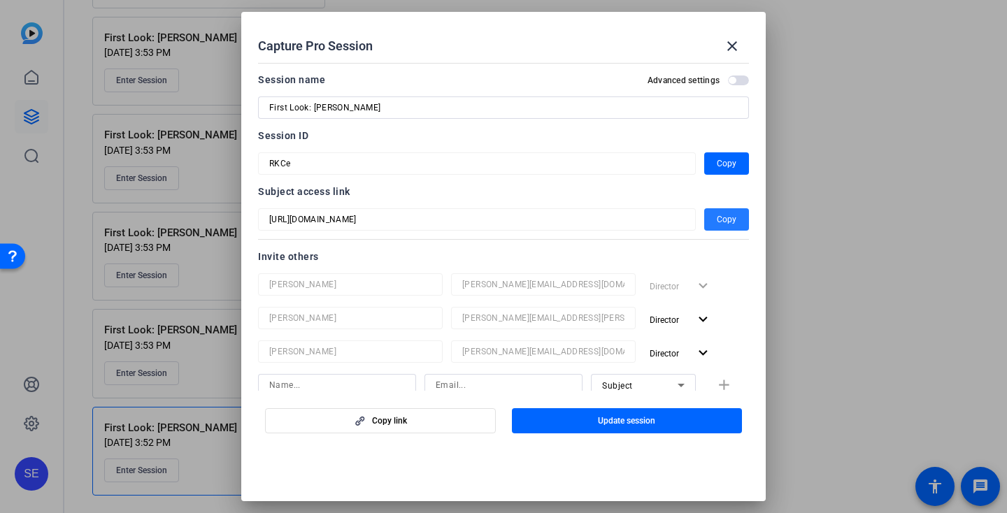
click at [721, 218] on span "Copy" at bounding box center [727, 219] width 20 height 17
click at [726, 45] on mat-icon "close" at bounding box center [732, 46] width 17 height 17
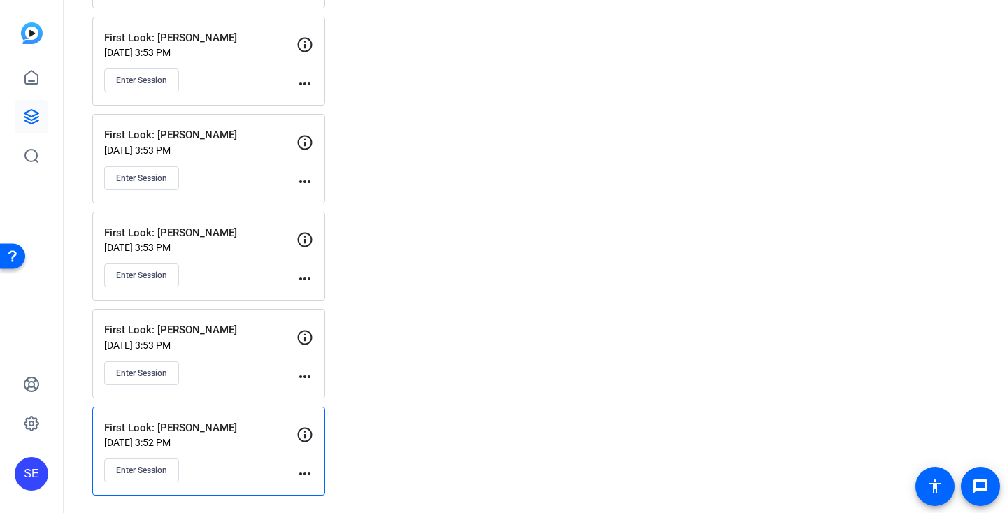
click at [301, 473] on mat-icon "more_horiz" at bounding box center [304, 474] width 17 height 17
click at [361, 438] on span "Edit Session" at bounding box center [340, 435] width 64 height 17
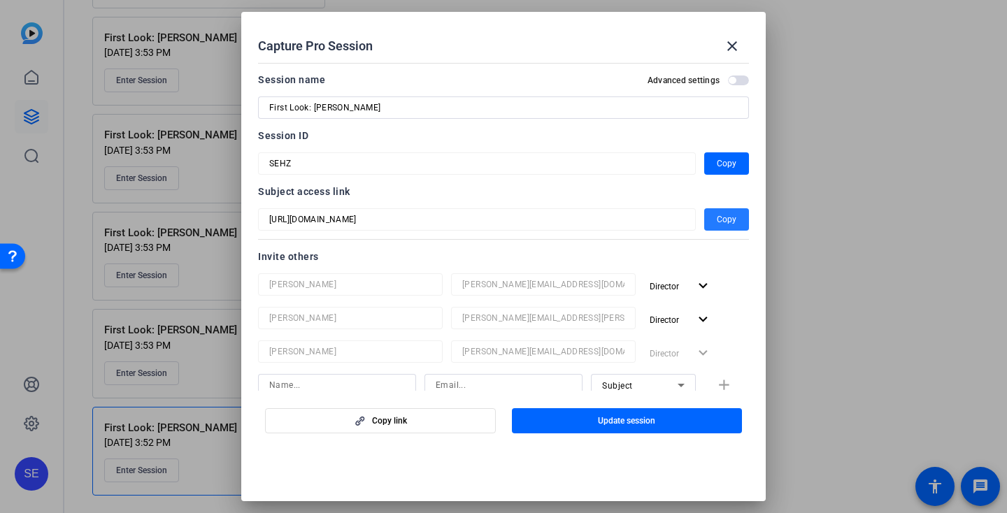
click at [716, 222] on span "button" at bounding box center [726, 220] width 45 height 34
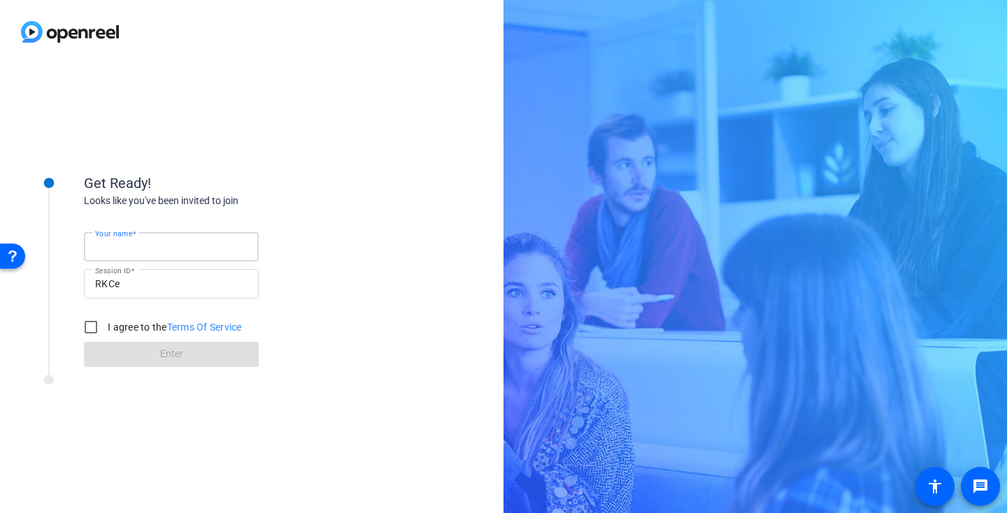
click at [168, 248] on input "Your name" at bounding box center [171, 246] width 152 height 17
type input "[PERSON_NAME]"
click at [129, 326] on label "I agree to the Terms Of Service" at bounding box center [173, 327] width 137 height 14
click at [105, 326] on input "I agree to the Terms Of Service" at bounding box center [91, 327] width 28 height 28
checkbox input "true"
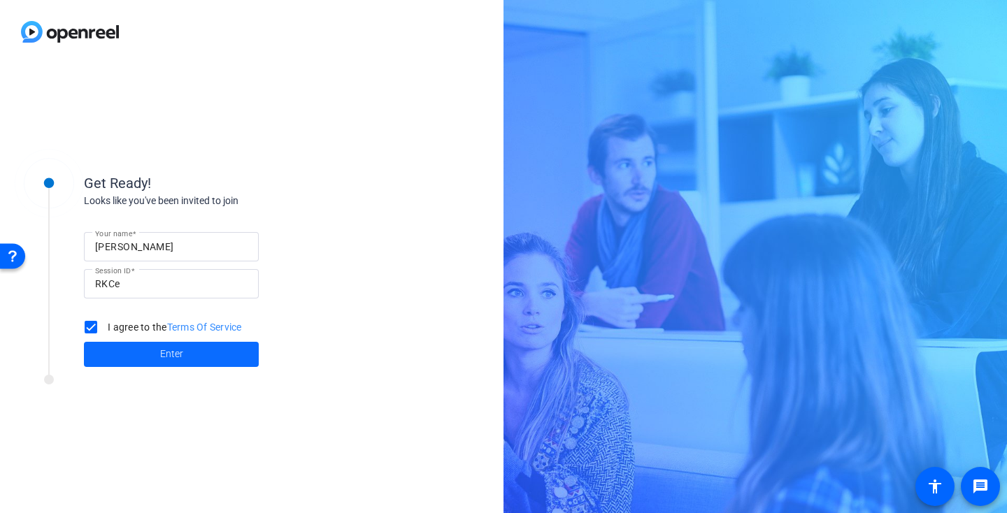
click at [136, 352] on span at bounding box center [171, 355] width 175 height 34
